Goal: Transaction & Acquisition: Book appointment/travel/reservation

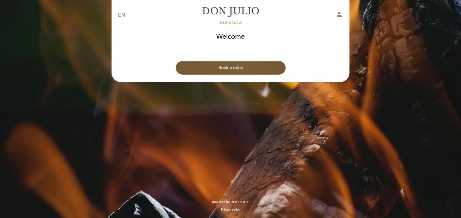
click at [240, 72] on button "Book a table" at bounding box center [231, 68] width 110 height 14
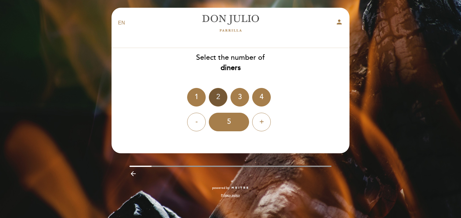
drag, startPoint x: 240, startPoint y: 72, endPoint x: 215, endPoint y: 99, distance: 36.2
click at [215, 99] on div "Select the number of diners 1 2 3 4 - 5 +" at bounding box center [230, 92] width 239 height 79
click at [215, 99] on div "2" at bounding box center [218, 97] width 19 height 19
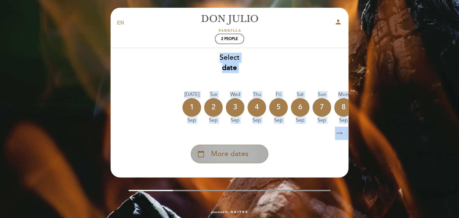
click at [240, 155] on span "More dates" at bounding box center [230, 154] width 38 height 10
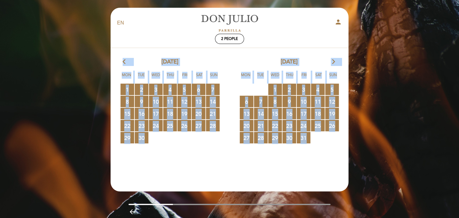
click at [334, 61] on icon "arrow_forward_ios" at bounding box center [334, 62] width 6 height 8
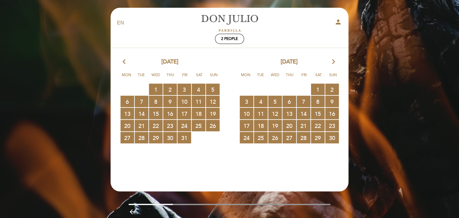
click at [334, 61] on icon "arrow_forward_ios" at bounding box center [334, 62] width 6 height 8
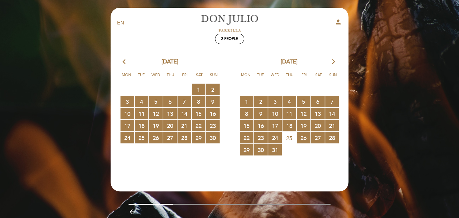
click at [334, 61] on icon "arrow_forward_ios" at bounding box center [334, 62] width 6 height 8
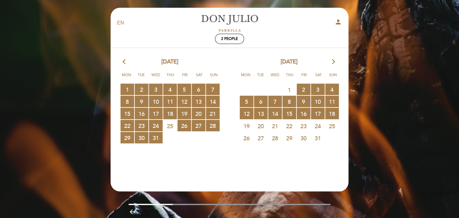
click at [335, 63] on icon "arrow_forward_ios" at bounding box center [334, 62] width 6 height 8
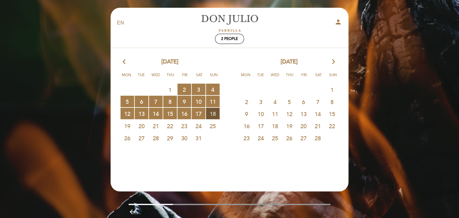
click at [213, 114] on span "18 RESERVATIONS AVAILABLE" at bounding box center [213, 113] width 14 height 11
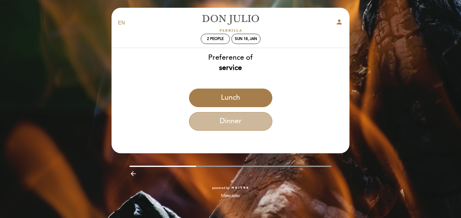
click at [213, 114] on button "Dinner" at bounding box center [230, 121] width 83 height 19
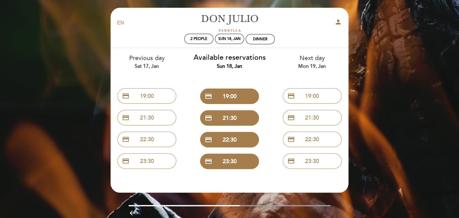
click at [387, 49] on div "EN ES PT [PERSON_NAME] person 2 people Sun 18, Jan Dinner Welcome Welcome, Chan…" at bounding box center [229, 121] width 459 height 243
